Goal: Transaction & Acquisition: Purchase product/service

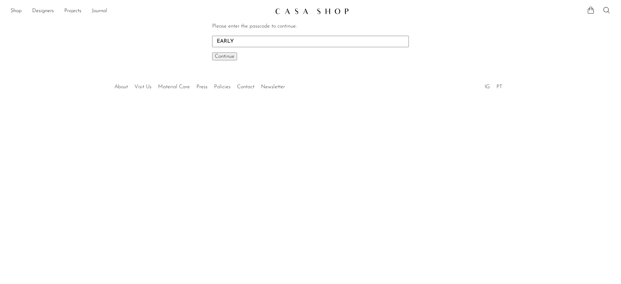
type input "EARLY"
click at [212, 52] on button "Continue One moment..." at bounding box center [224, 56] width 25 height 8
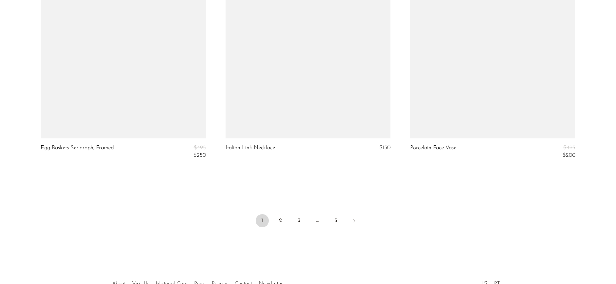
scroll to position [3053, 0]
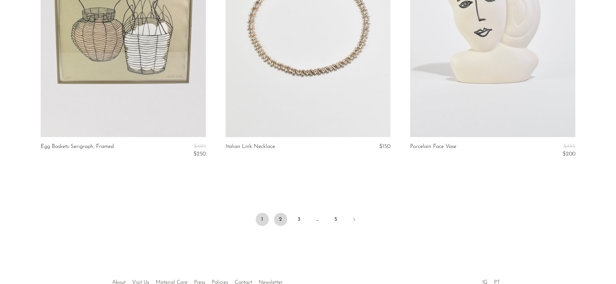
click at [276, 220] on link "2" at bounding box center [280, 219] width 13 height 13
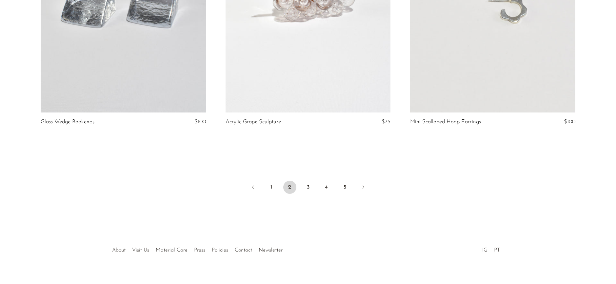
scroll to position [3080, 0]
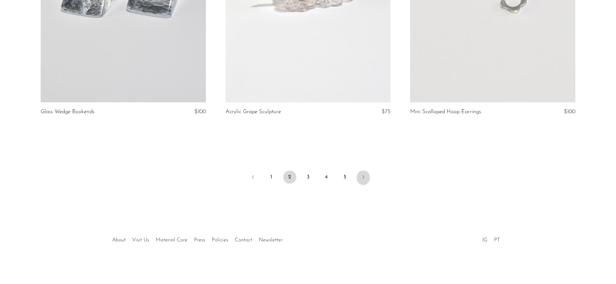
click at [361, 178] on icon "Next" at bounding box center [363, 176] width 5 height 5
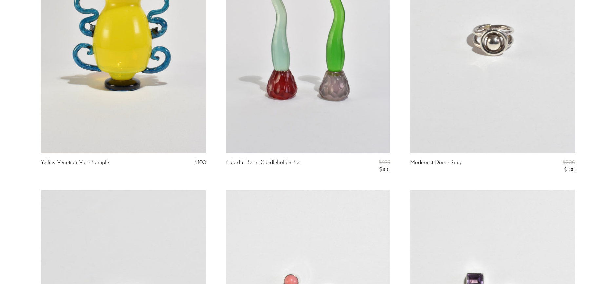
scroll to position [1738, 0]
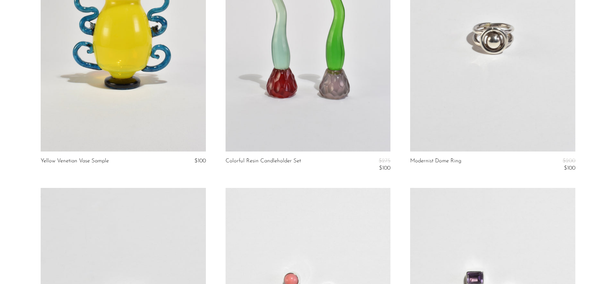
click at [145, 77] on link at bounding box center [123, 35] width 165 height 231
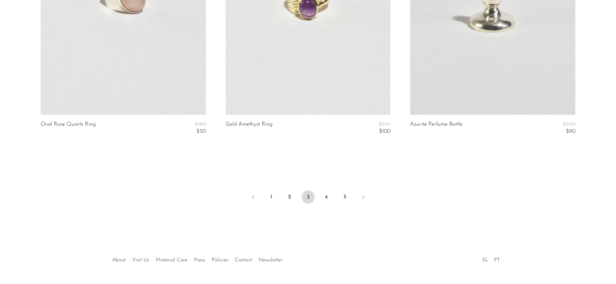
scroll to position [3119, 0]
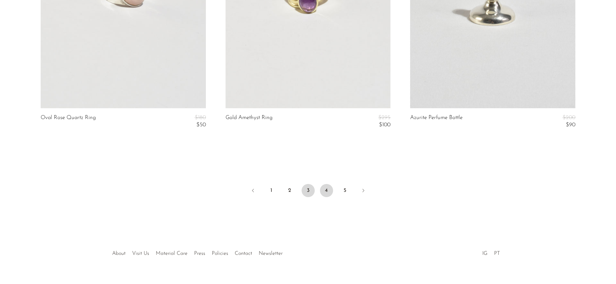
click at [323, 193] on link "4" at bounding box center [326, 190] width 13 height 13
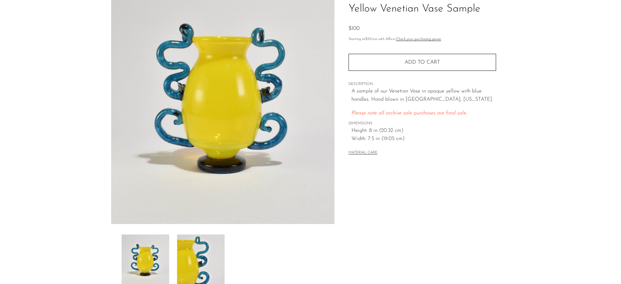
scroll to position [58, 0]
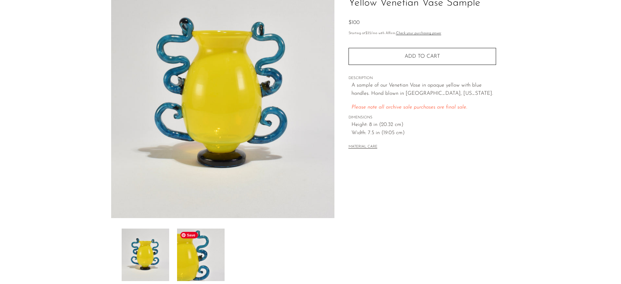
click at [206, 256] on img at bounding box center [201, 255] width 48 height 52
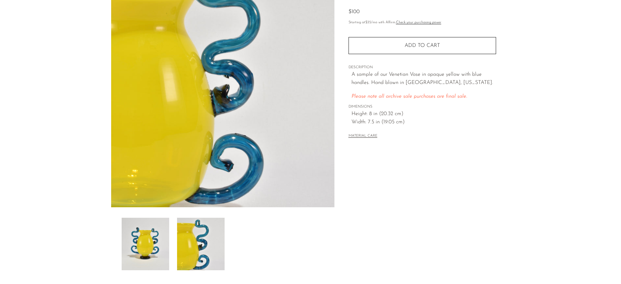
scroll to position [143, 0]
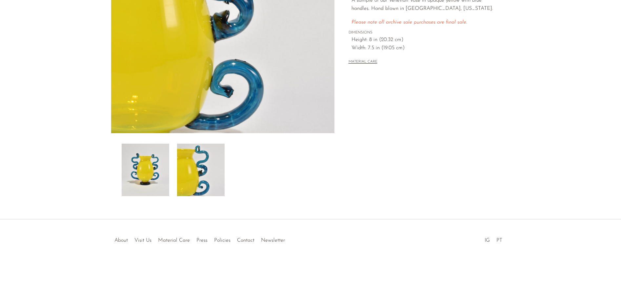
click at [146, 202] on div "Yellow Venetian Vase Sample $100" at bounding box center [310, 53] width 621 height 332
click at [146, 195] on img at bounding box center [146, 170] width 48 height 52
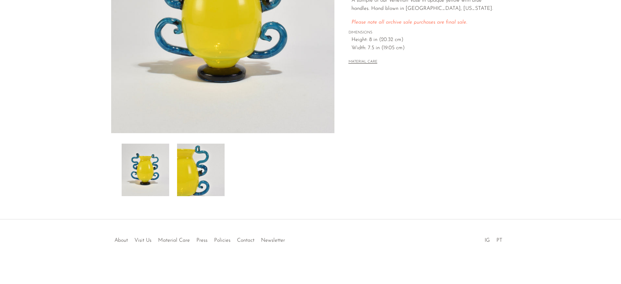
scroll to position [0, 0]
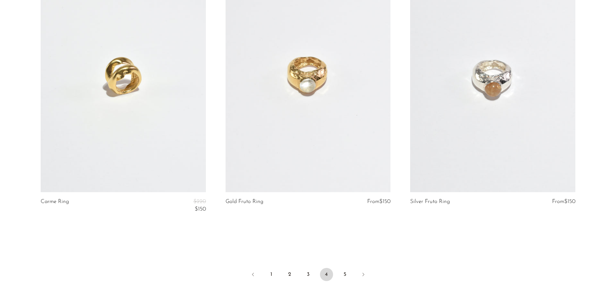
scroll to position [3110, 0]
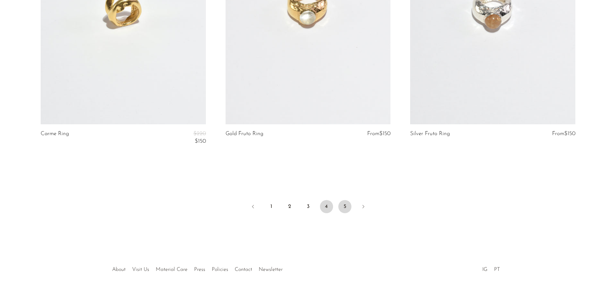
click at [341, 205] on link "5" at bounding box center [344, 206] width 13 height 13
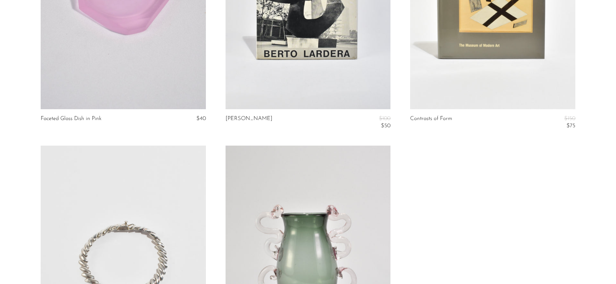
scroll to position [2689, 0]
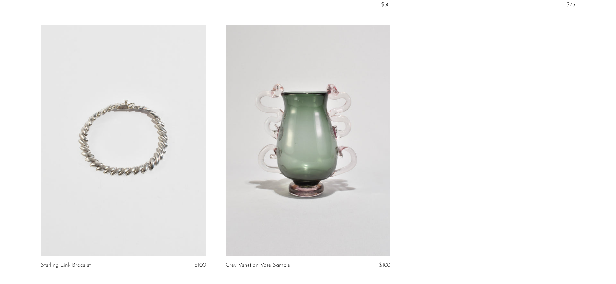
click at [341, 169] on link at bounding box center [308, 140] width 165 height 231
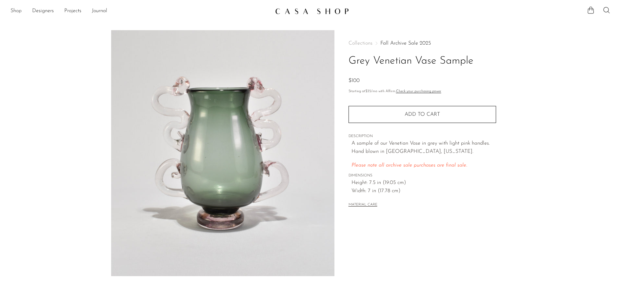
click at [10, 13] on link "Shop" at bounding box center [15, 11] width 11 height 9
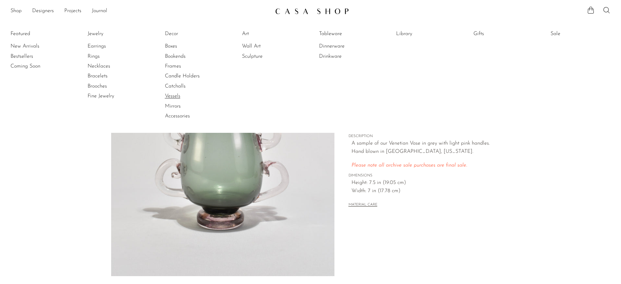
click at [174, 97] on link "Vessels" at bounding box center [189, 95] width 49 height 7
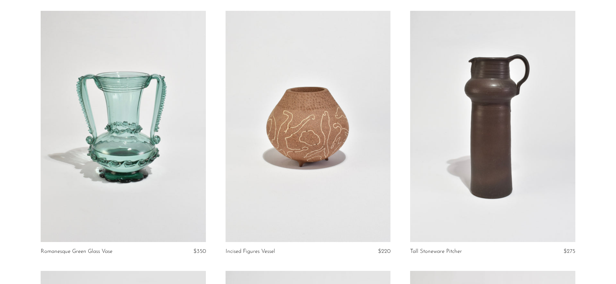
scroll to position [50, 0]
click at [174, 97] on link at bounding box center [123, 125] width 165 height 231
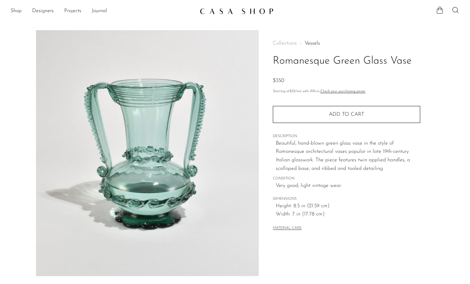
drag, startPoint x: 60, startPoint y: 132, endPoint x: 51, endPoint y: 36, distance: 96.2
click at [0, 0] on body "Shop Featured New Arrivals Bestsellers" at bounding box center [235, 213] width 470 height 427
